Goal: Check status: Check status

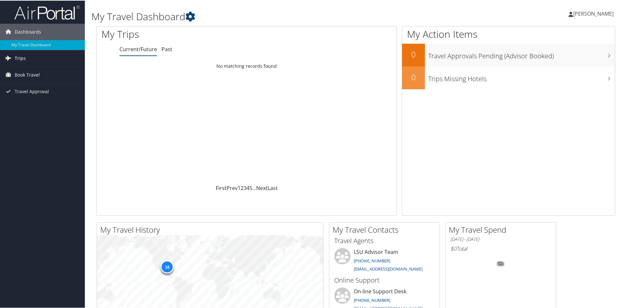
click at [9, 58] on icon at bounding box center [8, 58] width 10 height 10
click at [37, 69] on link "Current/Future Trips" at bounding box center [42, 71] width 85 height 10
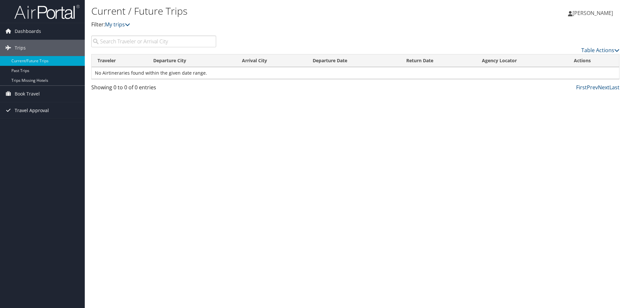
click at [26, 108] on span "Travel Approval" at bounding box center [32, 110] width 34 height 16
click at [38, 132] on link "Approved Trips" at bounding box center [42, 134] width 85 height 10
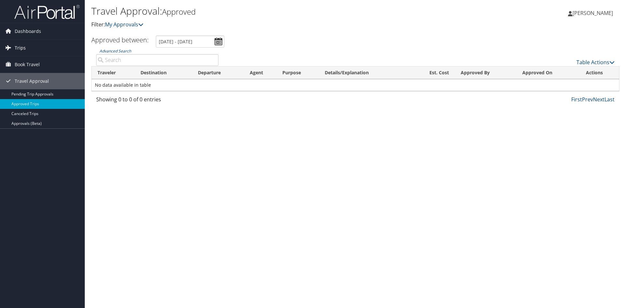
click at [18, 47] on span "Trips" at bounding box center [20, 48] width 11 height 16
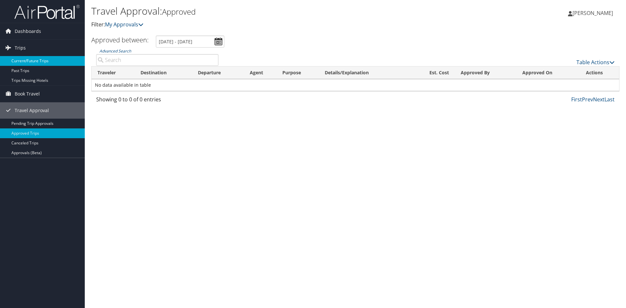
click at [39, 61] on link "Current/Future Trips" at bounding box center [42, 61] width 85 height 10
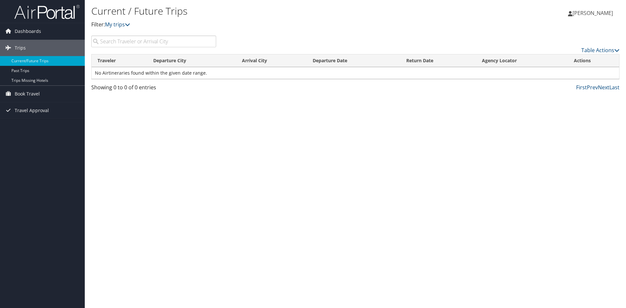
click at [171, 42] on input "search" at bounding box center [153, 42] width 125 height 12
click at [31, 79] on link "Trips Missing Hotels" at bounding box center [42, 81] width 85 height 10
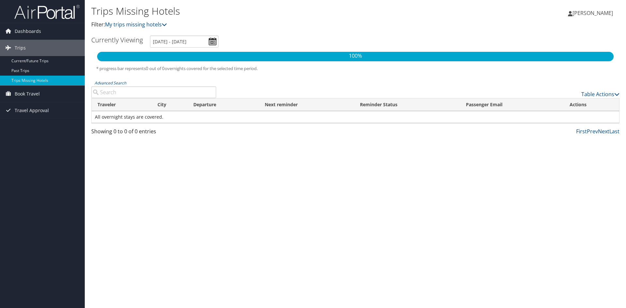
click at [43, 14] on img at bounding box center [46, 11] width 65 height 15
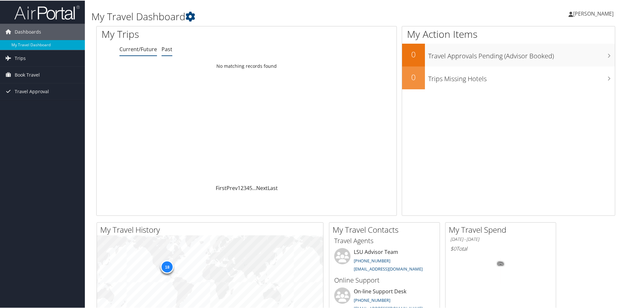
click at [166, 49] on link "Past" at bounding box center [166, 48] width 11 height 7
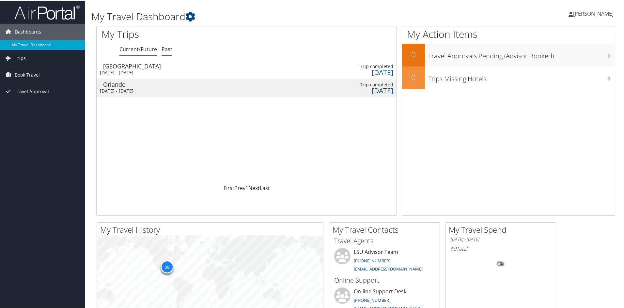
click at [132, 46] on link "Current/Future" at bounding box center [138, 48] width 38 height 7
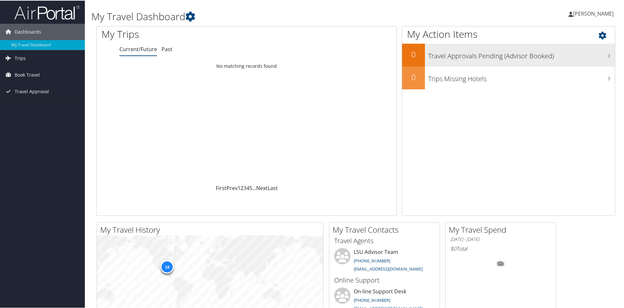
click at [599, 52] on h3 "Travel Approvals Pending (Advisor Booked)" at bounding box center [521, 54] width 187 height 12
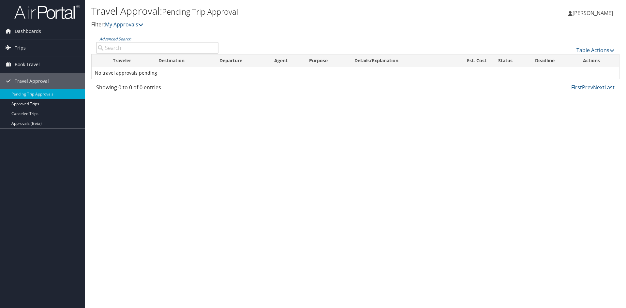
click at [107, 46] on input "Advanced Search" at bounding box center [157, 48] width 122 height 12
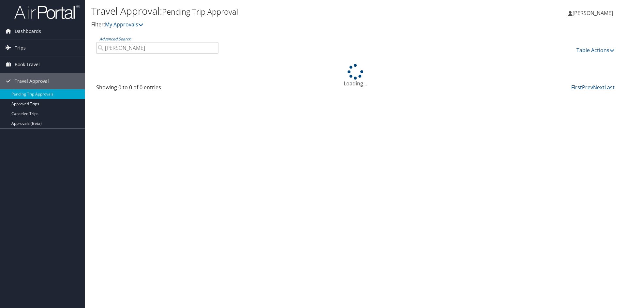
type input "[PERSON_NAME]"
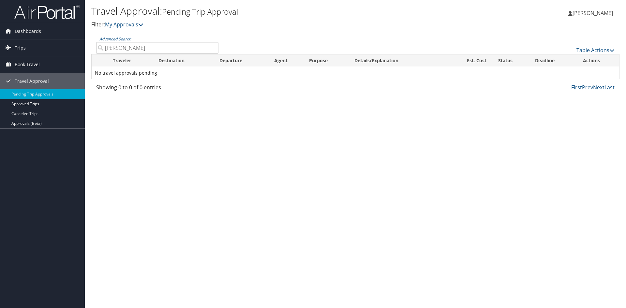
click at [214, 48] on input "susan bowers" at bounding box center [157, 48] width 122 height 12
click at [36, 31] on span "Dashboards" at bounding box center [28, 31] width 26 height 16
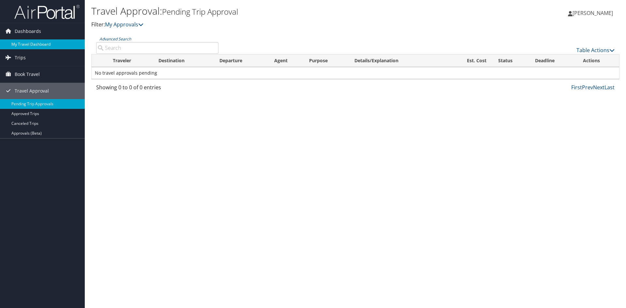
click at [30, 46] on link "My Travel Dashboard" at bounding box center [42, 44] width 85 height 10
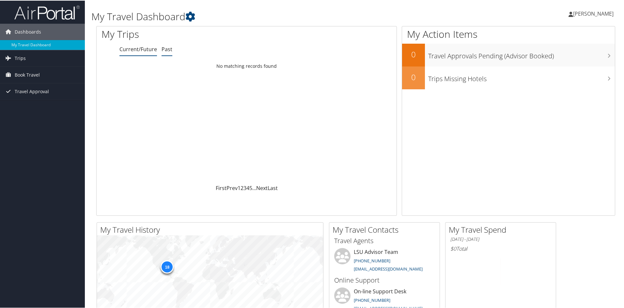
click at [166, 50] on link "Past" at bounding box center [166, 48] width 11 height 7
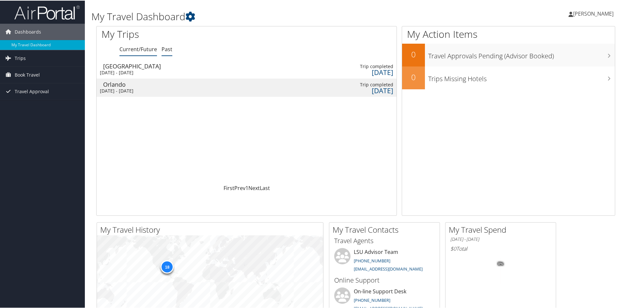
click at [143, 48] on link "Current/Future" at bounding box center [138, 48] width 38 height 7
